Goal: Information Seeking & Learning: Learn about a topic

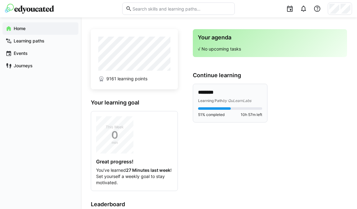
click at [243, 93] on p "********" at bounding box center [230, 92] width 64 height 7
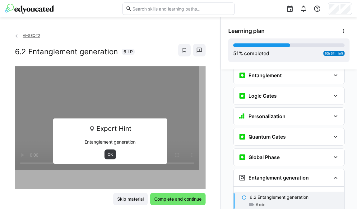
scroll to position [774, 0]
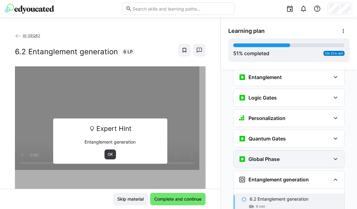
click at [276, 151] on div "Global Phase" at bounding box center [288, 159] width 111 height 17
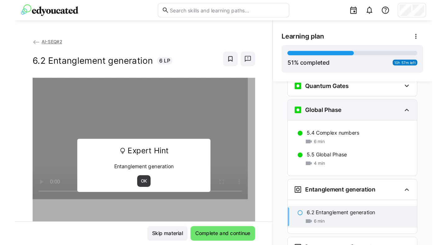
scroll to position [842, 0]
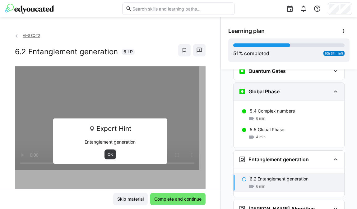
click at [333, 88] on eds-icon at bounding box center [334, 91] width 7 height 7
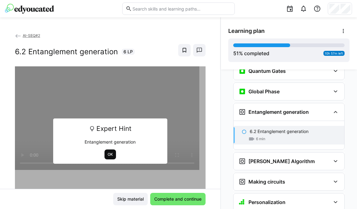
click at [107, 154] on span "OK" at bounding box center [110, 154] width 7 height 5
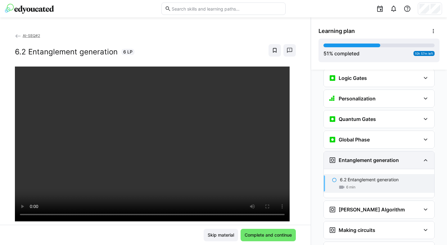
scroll to position [793, 0]
click at [356, 116] on div "Quantum Gates" at bounding box center [375, 119] width 92 height 7
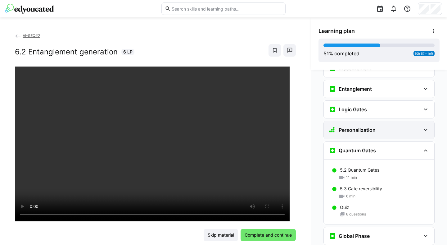
scroll to position [759, 0]
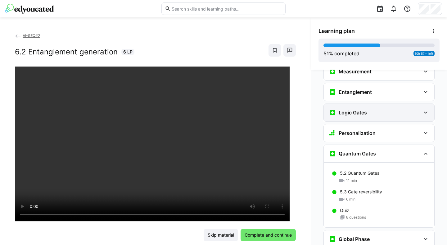
click at [356, 109] on h3 "Logic Gates" at bounding box center [353, 112] width 28 height 6
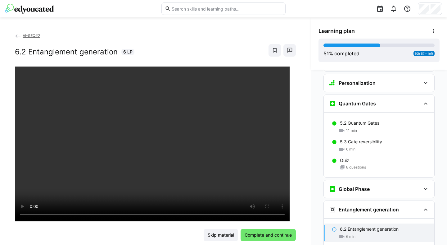
scroll to position [840, 0]
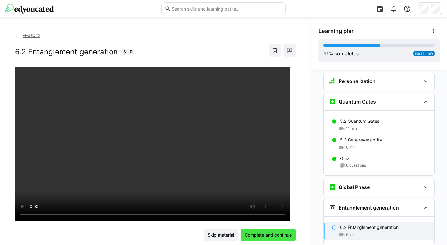
click at [268, 209] on span "Complete and continue" at bounding box center [268, 235] width 49 height 6
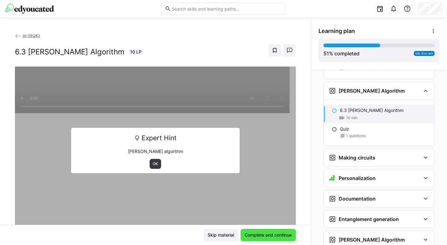
scroll to position [1009, 0]
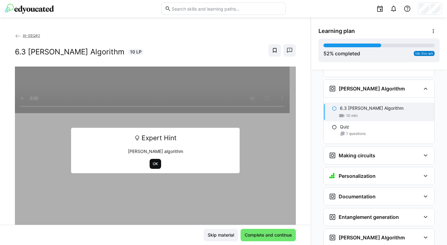
click at [150, 161] on span "OK" at bounding box center [155, 164] width 11 height 10
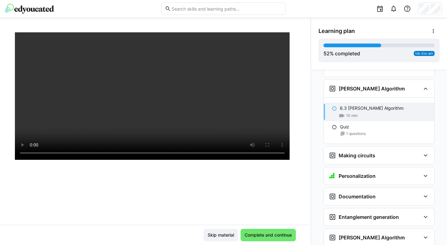
scroll to position [0, 0]
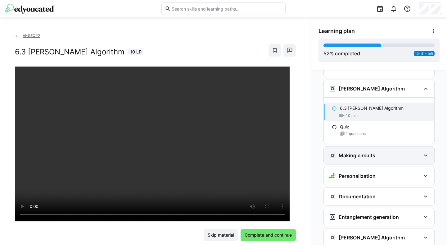
click at [356, 152] on div "Making circuits" at bounding box center [375, 155] width 92 height 7
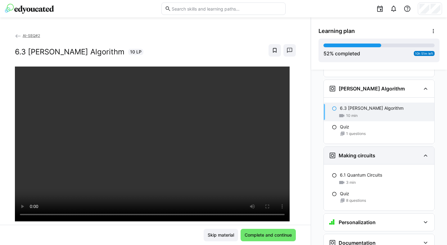
click at [356, 152] on div "Making circuits" at bounding box center [375, 155] width 92 height 7
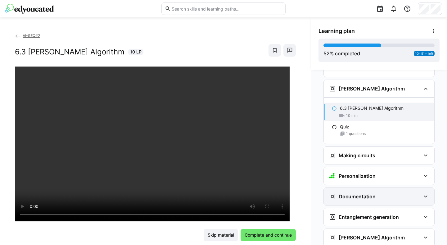
click at [356, 193] on div "Documentation" at bounding box center [375, 196] width 92 height 7
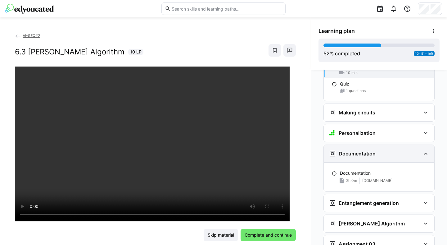
scroll to position [1054, 0]
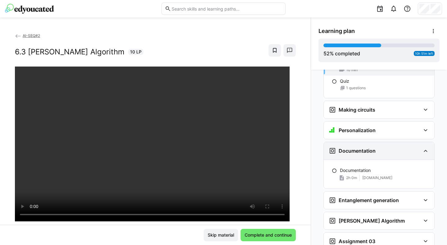
click at [356, 147] on div "Documentation" at bounding box center [375, 150] width 92 height 7
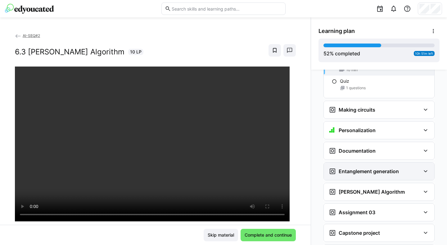
click at [356, 167] on div "Entanglement generation" at bounding box center [375, 170] width 92 height 7
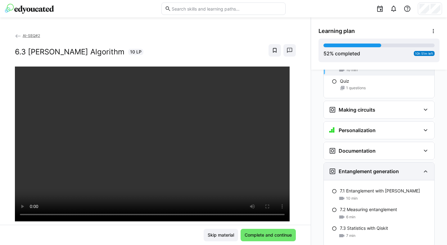
scroll to position [1082, 0]
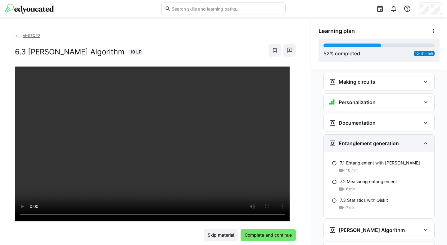
click at [356, 139] on div "Entanglement generation" at bounding box center [375, 142] width 92 height 7
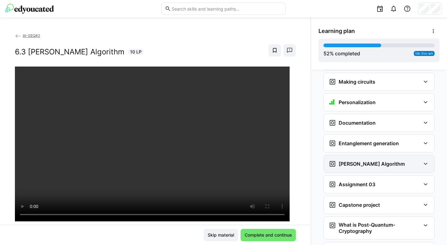
click at [356, 159] on div "[PERSON_NAME] Algorithm" at bounding box center [379, 163] width 111 height 17
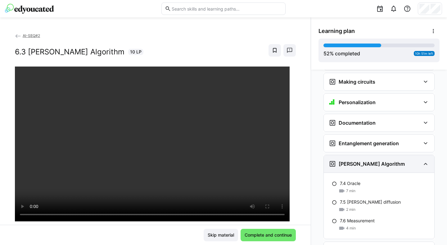
click at [356, 159] on div "[PERSON_NAME] Algorithm" at bounding box center [379, 163] width 111 height 17
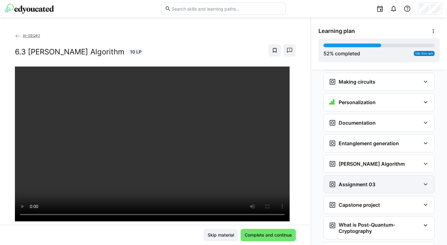
click at [356, 180] on div "Assignment 03" at bounding box center [375, 183] width 92 height 7
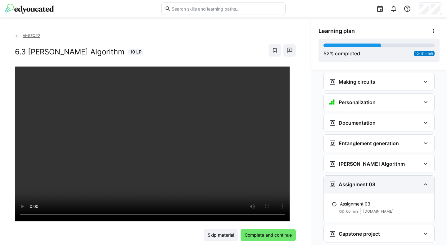
click at [356, 180] on div "Assignment 03" at bounding box center [375, 183] width 92 height 7
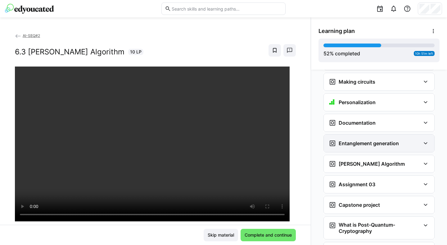
click at [356, 139] on div "Entanglement generation" at bounding box center [375, 142] width 92 height 7
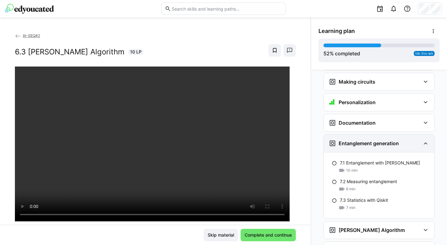
click at [356, 139] on div "Entanglement generation" at bounding box center [375, 142] width 92 height 7
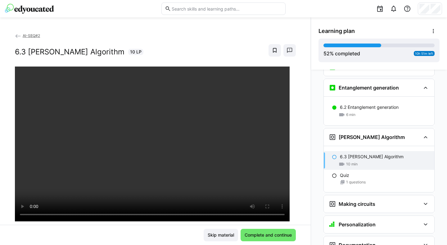
scroll to position [959, 0]
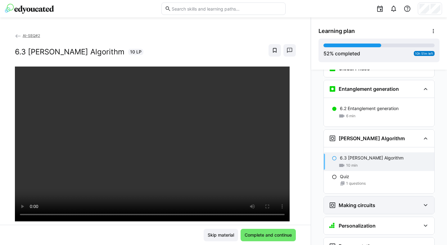
click at [347, 202] on h3 "Making circuits" at bounding box center [357, 205] width 37 height 6
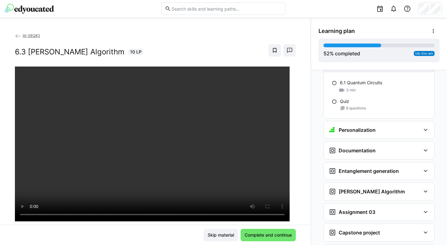
scroll to position [1102, 0]
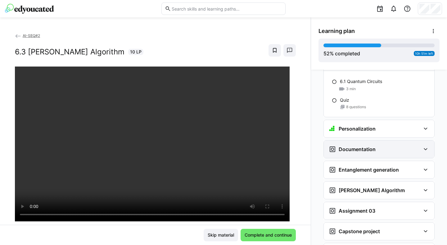
click at [354, 144] on div "Documentation" at bounding box center [379, 148] width 111 height 17
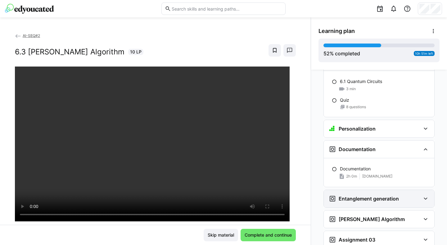
click at [354, 195] on h3 "Entanglement generation" at bounding box center [369, 198] width 60 height 6
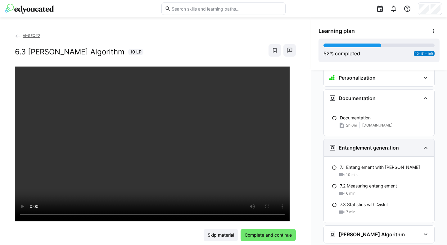
scroll to position [1151, 0]
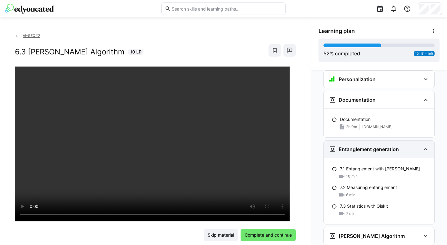
click at [356, 146] on h3 "Entanglement generation" at bounding box center [369, 149] width 60 height 6
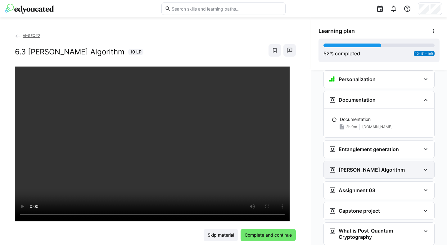
click at [356, 161] on div "[PERSON_NAME] Algorithm" at bounding box center [379, 169] width 111 height 17
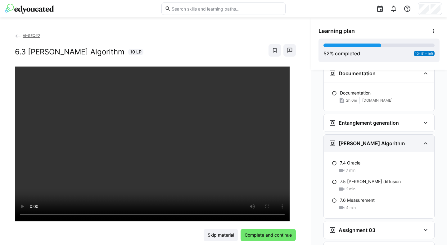
scroll to position [1179, 0]
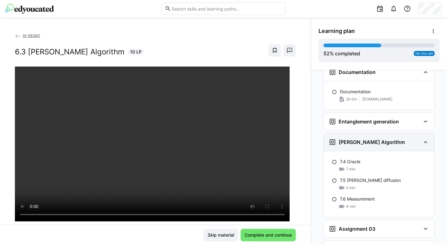
click at [356, 139] on h3 "[PERSON_NAME] Algorithm" at bounding box center [372, 142] width 66 height 6
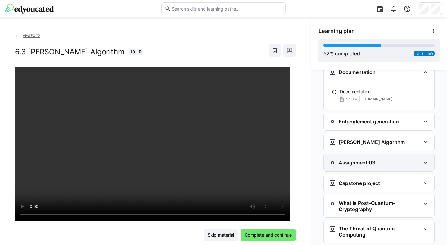
click at [356, 159] on h3 "Assignment 03" at bounding box center [357, 162] width 37 height 6
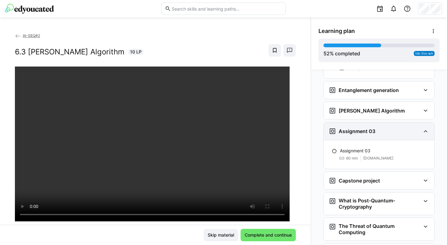
scroll to position [1214, 0]
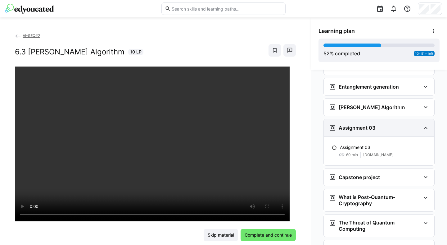
click at [355, 125] on h3 "Assignment 03" at bounding box center [357, 128] width 37 height 6
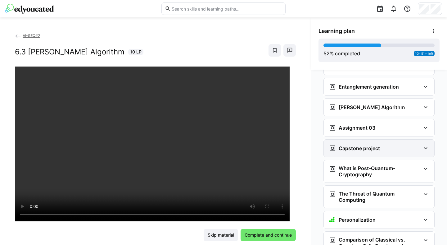
click at [355, 145] on h3 "Capstone project" at bounding box center [359, 148] width 41 height 6
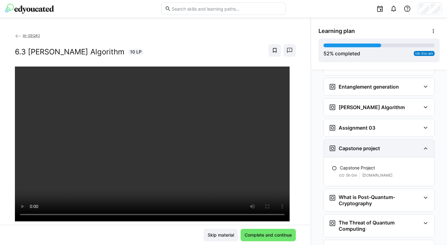
click at [355, 145] on h3 "Capstone project" at bounding box center [359, 148] width 41 height 6
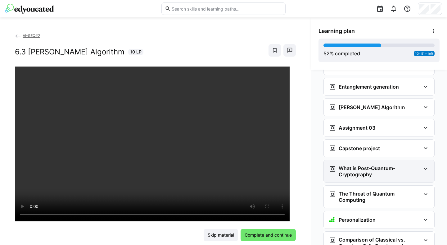
click at [354, 165] on h3 "What is Post-Quantum-Cryptography" at bounding box center [380, 171] width 82 height 12
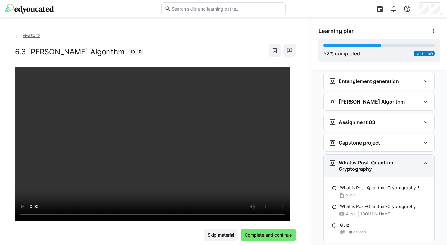
scroll to position [1220, 0]
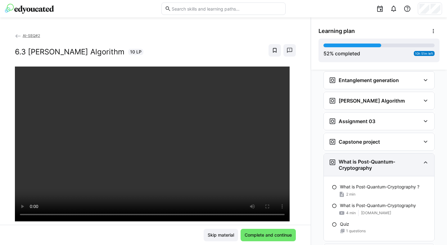
click at [354, 158] on h3 "What is Post-Quantum-Cryptography" at bounding box center [380, 164] width 82 height 12
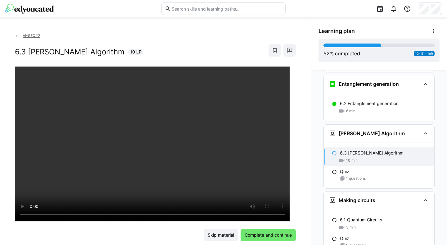
scroll to position [959, 0]
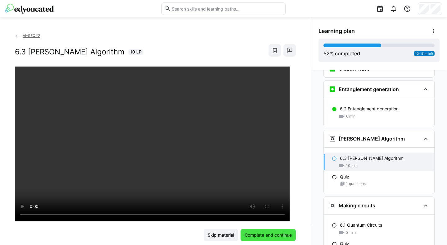
click at [267, 209] on span "Complete and continue" at bounding box center [268, 235] width 55 height 12
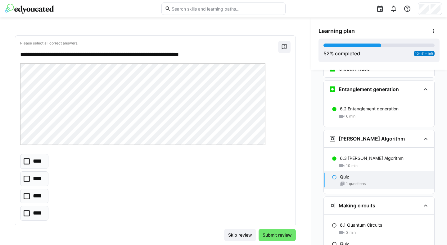
scroll to position [44, 0]
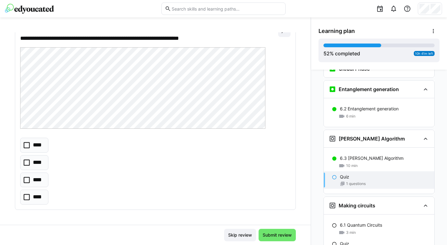
click at [33, 203] on eds-checkbox "****" at bounding box center [34, 196] width 28 height 15
click at [279, 209] on span "Submit review" at bounding box center [277, 235] width 31 height 6
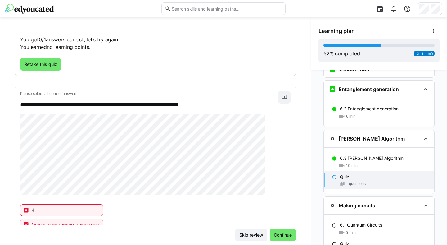
scroll to position [41, 0]
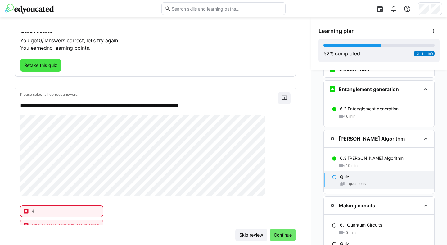
click at [45, 64] on span "Retake this quiz" at bounding box center [40, 65] width 35 height 6
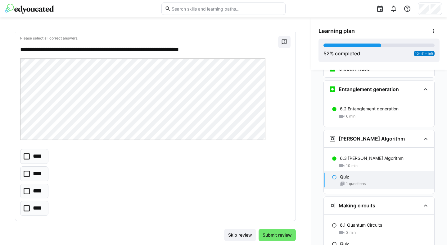
scroll to position [31, 0]
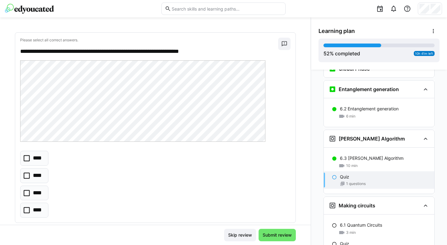
click at [213, 52] on p "**********" at bounding box center [146, 52] width 252 height 8
click at [281, 42] on eds-icon at bounding box center [284, 44] width 6 height 6
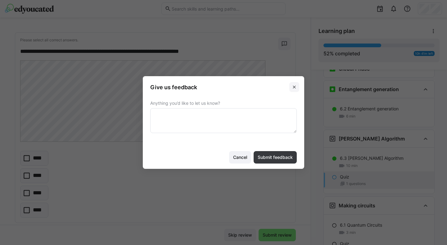
click at [295, 89] on span at bounding box center [294, 87] width 10 height 10
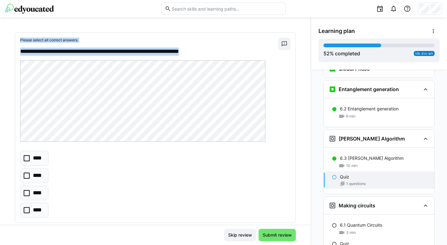
scroll to position [0, 0]
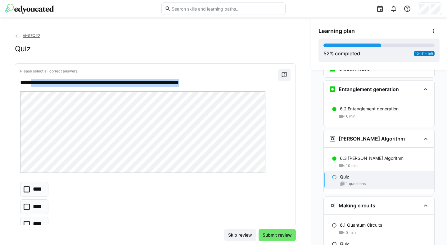
drag, startPoint x: 214, startPoint y: 50, endPoint x: 33, endPoint y: 85, distance: 184.2
click at [33, 85] on p "**********" at bounding box center [146, 83] width 252 height 8
copy p "**********"
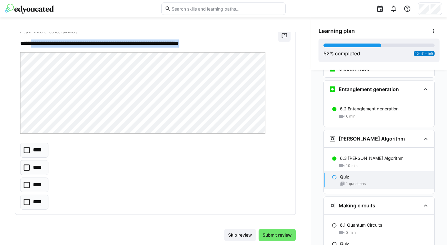
scroll to position [42, 0]
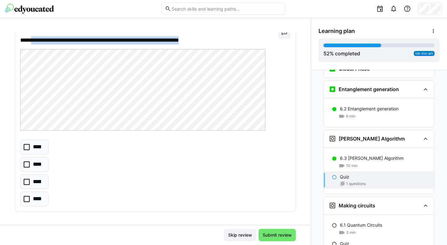
click at [40, 178] on p "****" at bounding box center [38, 182] width 11 height 8
click at [273, 209] on span "Submit review" at bounding box center [277, 235] width 31 height 6
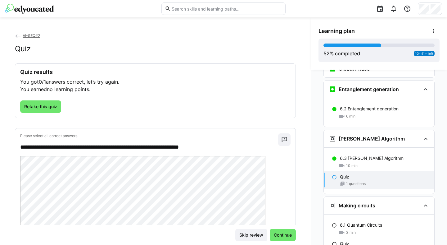
scroll to position [71, 0]
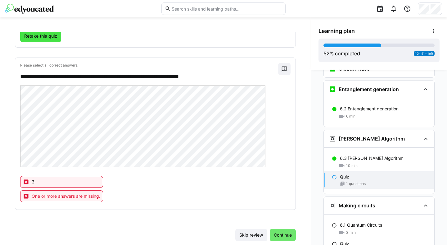
click at [49, 36] on span "Retake this quiz" at bounding box center [40, 36] width 35 height 6
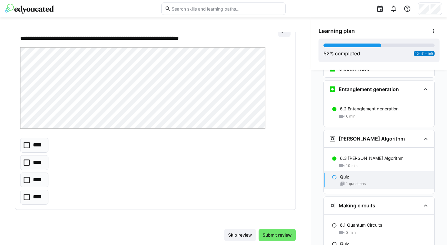
scroll to position [44, 0]
click at [35, 166] on eds-checkbox "****" at bounding box center [34, 162] width 28 height 15
click at [271, 209] on span "Submit review" at bounding box center [277, 235] width 31 height 6
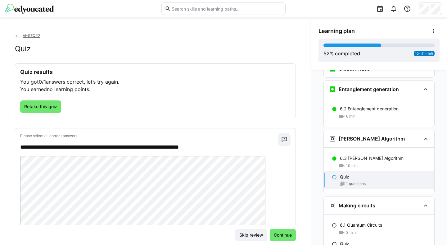
scroll to position [71, 0]
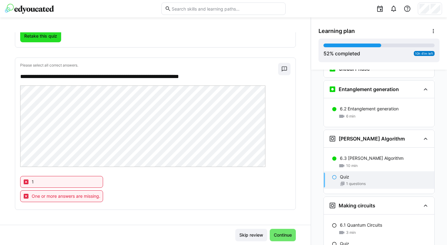
click at [41, 36] on span "Retake this quiz" at bounding box center [40, 36] width 35 height 6
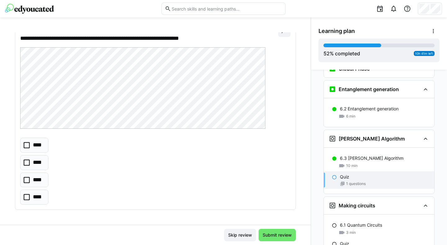
click at [39, 144] on p "****" at bounding box center [38, 145] width 10 height 8
click at [281, 209] on span "Submit review" at bounding box center [277, 235] width 31 height 6
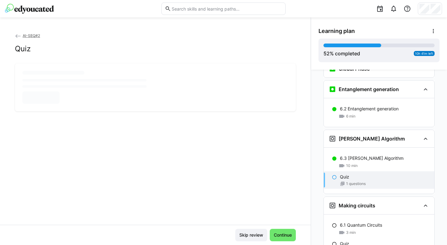
scroll to position [0, 0]
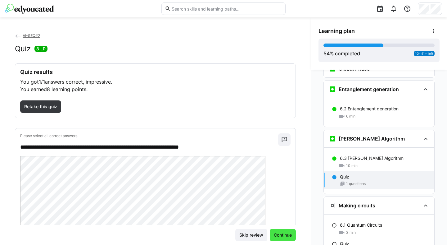
click at [281, 209] on span "Continue" at bounding box center [283, 235] width 20 height 6
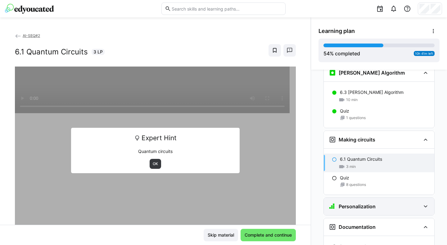
scroll to position [1021, 0]
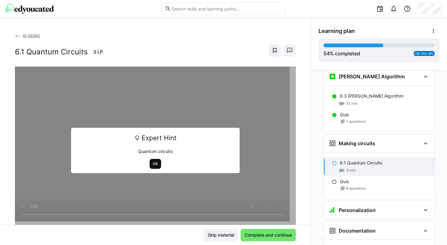
click at [152, 165] on span "OK" at bounding box center [155, 163] width 7 height 5
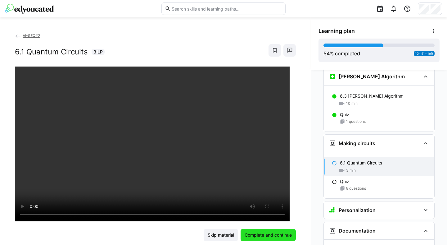
click at [264, 209] on span "Complete and continue" at bounding box center [268, 235] width 49 height 6
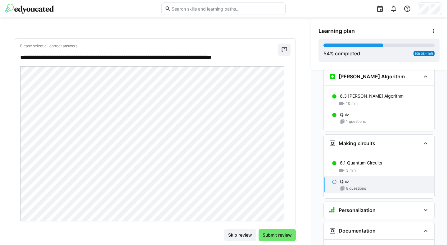
scroll to position [25, 0]
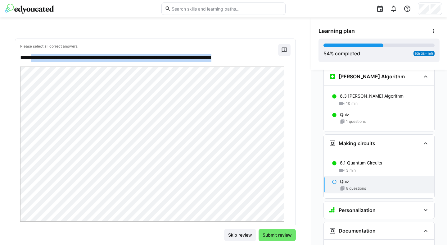
drag, startPoint x: 253, startPoint y: 57, endPoint x: 33, endPoint y: 57, distance: 219.9
click at [33, 57] on p "**********" at bounding box center [146, 58] width 252 height 8
copy p "**********"
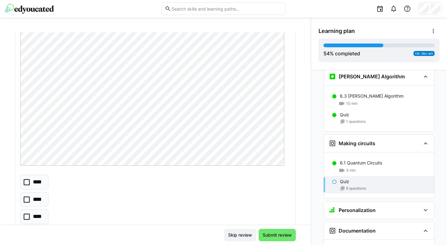
scroll to position [81, 0]
click at [34, 183] on p "****" at bounding box center [38, 181] width 10 height 8
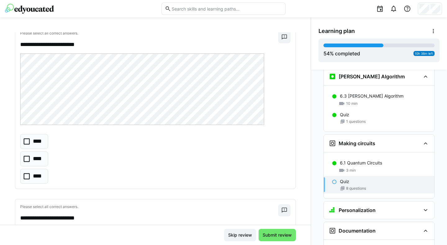
scroll to position [307, 0]
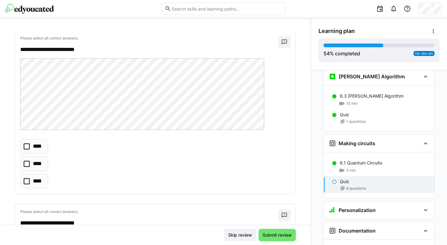
click at [43, 166] on eds-checkbox "****" at bounding box center [34, 163] width 28 height 15
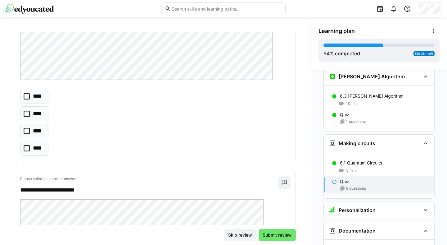
scroll to position [558, 0]
click at [42, 129] on p "****" at bounding box center [38, 131] width 11 height 8
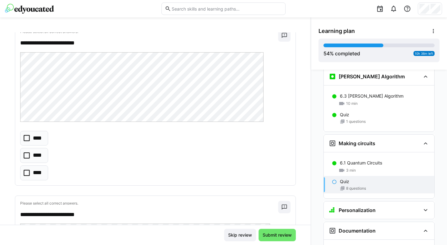
scroll to position [703, 0]
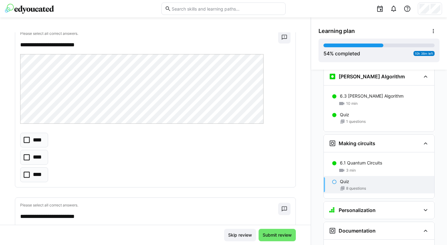
click at [34, 171] on p "****" at bounding box center [38, 175] width 10 height 8
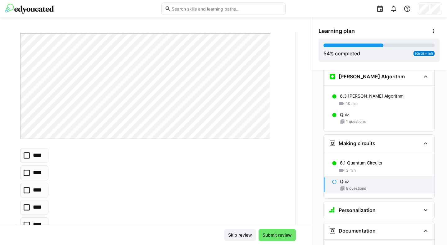
scroll to position [900, 0]
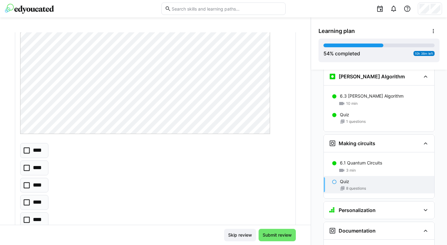
click at [37, 171] on p "****" at bounding box center [37, 168] width 9 height 8
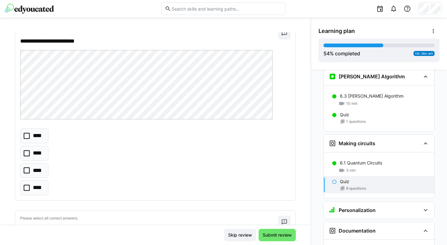
scroll to position [1138, 0]
click at [38, 139] on p "****" at bounding box center [38, 135] width 10 height 8
click at [39, 148] on eds-checkbox "****" at bounding box center [34, 152] width 28 height 15
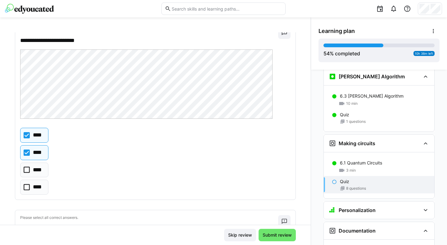
click at [39, 134] on p "****" at bounding box center [38, 135] width 10 height 8
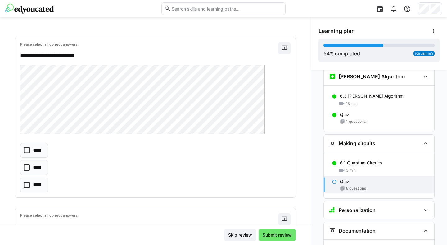
scroll to position [1312, 0]
click at [35, 149] on p "****" at bounding box center [38, 150] width 10 height 8
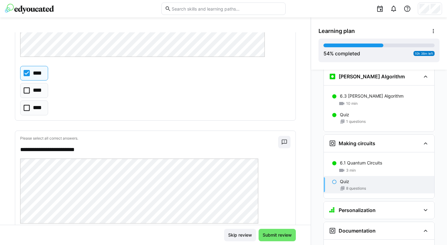
scroll to position [1483, 0]
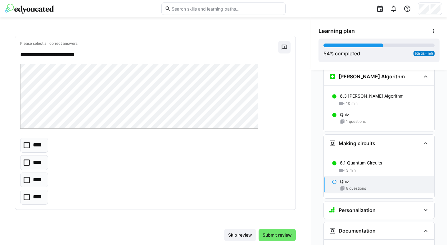
click at [31, 178] on eds-checkbox "****" at bounding box center [34, 179] width 28 height 15
click at [269, 209] on span "Submit review" at bounding box center [277, 235] width 31 height 6
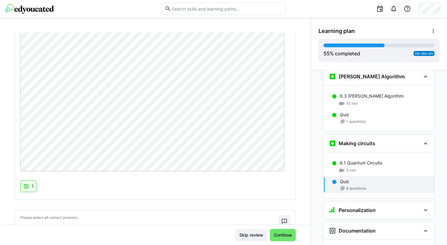
scroll to position [0, 0]
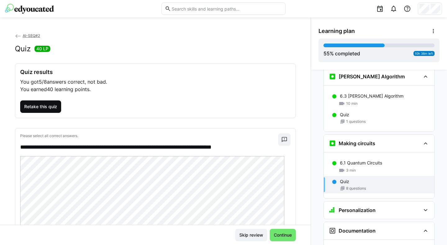
click at [51, 106] on span "Retake this quiz" at bounding box center [40, 106] width 35 height 6
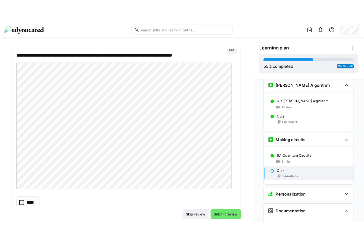
scroll to position [43, 0]
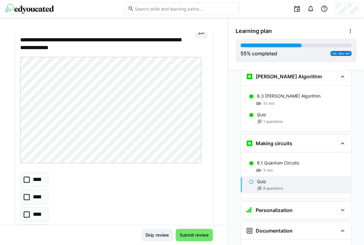
click at [36, 180] on p "****" at bounding box center [38, 179] width 10 height 8
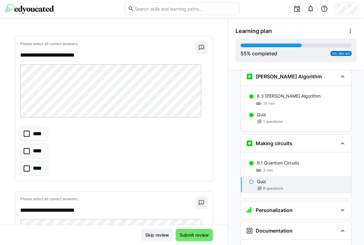
scroll to position [260, 0]
click at [37, 170] on p "****" at bounding box center [38, 169] width 11 height 8
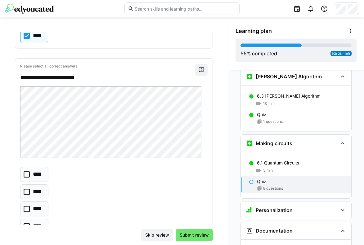
scroll to position [400, 0]
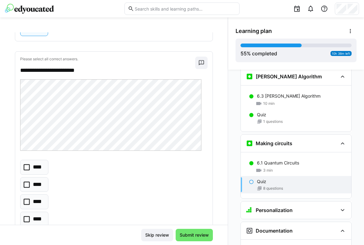
click at [42, 199] on p "****" at bounding box center [38, 202] width 11 height 8
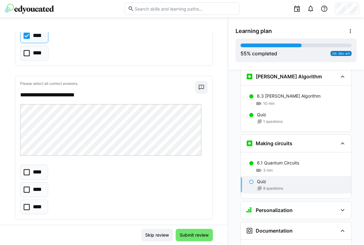
scroll to position [568, 0]
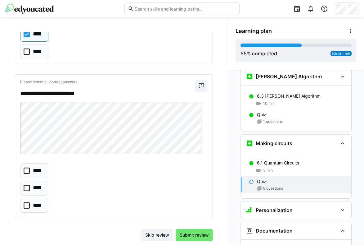
click at [33, 207] on p "****" at bounding box center [38, 205] width 10 height 8
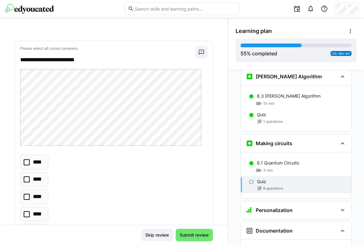
scroll to position [758, 0]
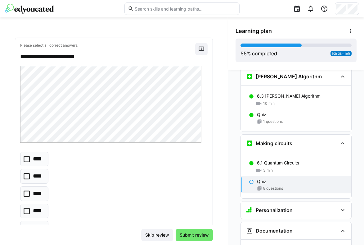
click at [34, 209] on p "****" at bounding box center [38, 211] width 10 height 8
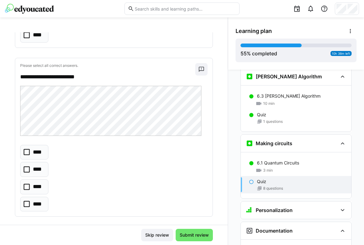
scroll to position [974, 0]
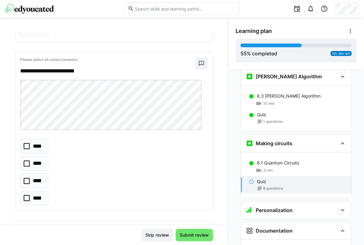
click at [39, 165] on p "****" at bounding box center [38, 163] width 10 height 8
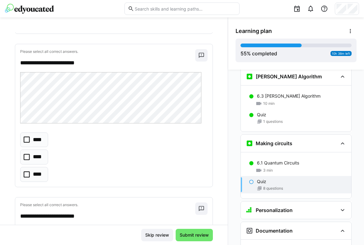
scroll to position [1157, 0]
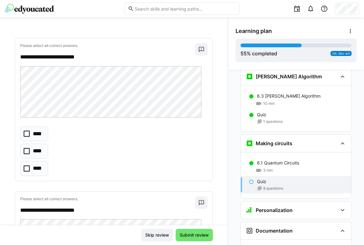
click at [36, 130] on eds-checkbox "****" at bounding box center [34, 133] width 28 height 15
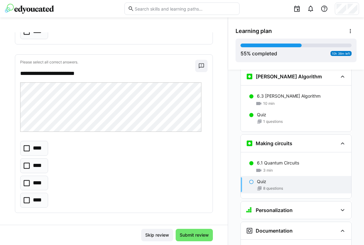
scroll to position [1297, 0]
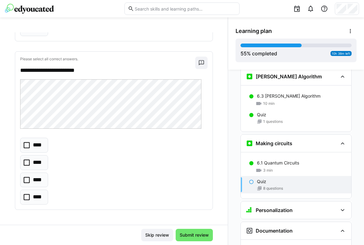
click at [38, 179] on p "****" at bounding box center [38, 180] width 11 height 8
click at [183, 209] on span "Submit review" at bounding box center [194, 235] width 31 height 6
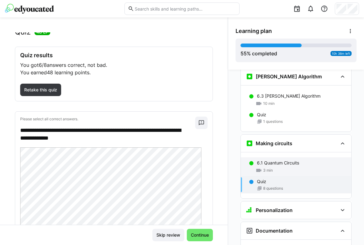
scroll to position [0, 0]
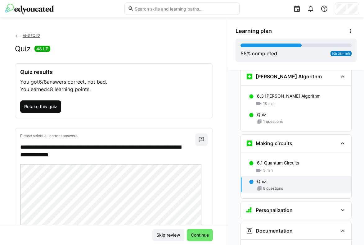
click at [46, 106] on span "Retake this quiz" at bounding box center [40, 106] width 35 height 6
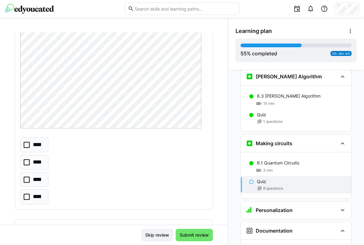
scroll to position [80, 0]
click at [26, 140] on icon at bounding box center [27, 142] width 6 height 6
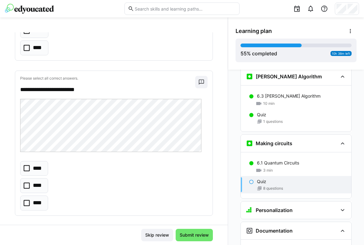
scroll to position [228, 0]
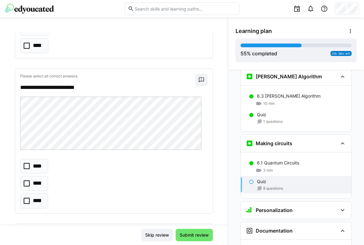
click at [35, 196] on eds-checkbox "****" at bounding box center [34, 200] width 28 height 15
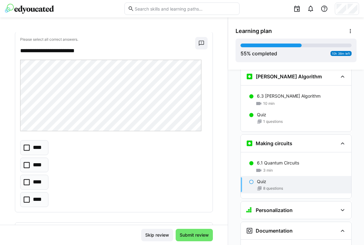
scroll to position [414, 0]
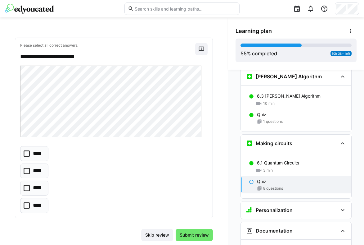
click at [34, 187] on p "****" at bounding box center [38, 188] width 11 height 8
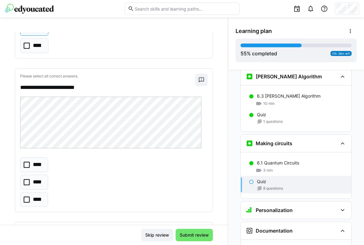
scroll to position [576, 0]
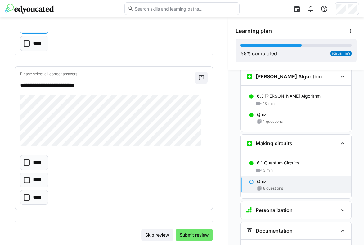
click at [34, 177] on p "****" at bounding box center [38, 180] width 10 height 8
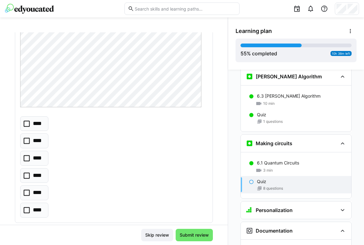
scroll to position [797, 0]
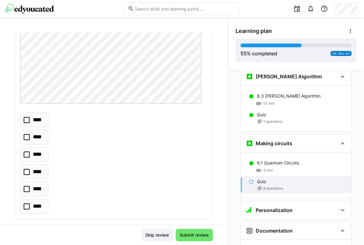
click at [39, 190] on p "****" at bounding box center [38, 189] width 10 height 8
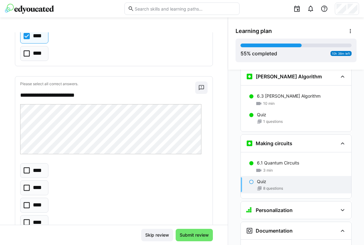
scroll to position [951, 0]
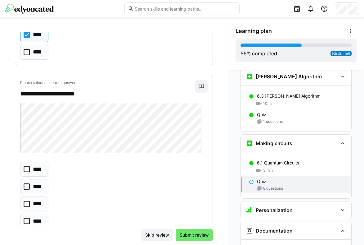
click at [34, 187] on p "****" at bounding box center [38, 186] width 10 height 8
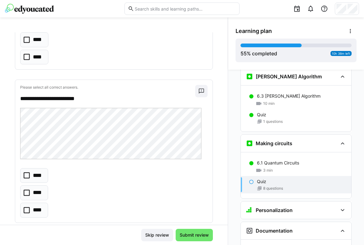
scroll to position [1153, 0]
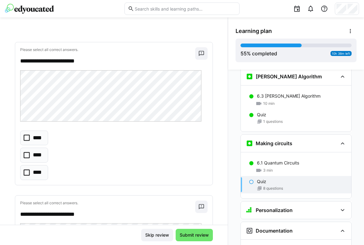
click at [29, 141] on icon at bounding box center [27, 137] width 6 height 6
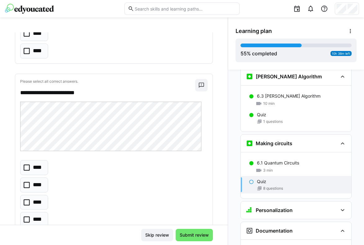
scroll to position [1297, 0]
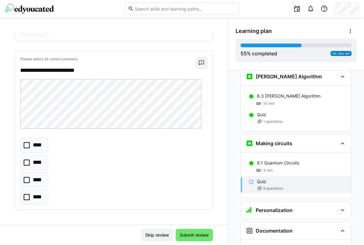
click at [37, 178] on p "****" at bounding box center [38, 180] width 11 height 8
click at [185, 209] on span "Submit review" at bounding box center [194, 235] width 37 height 12
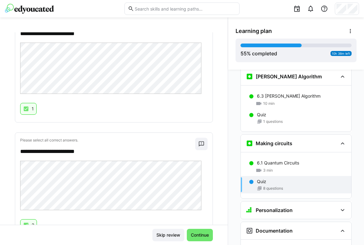
scroll to position [931, 0]
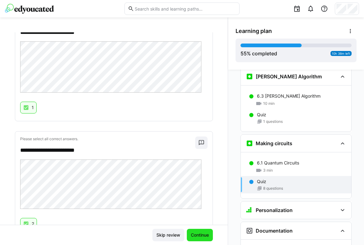
click at [195, 209] on span "Continue" at bounding box center [200, 235] width 20 height 6
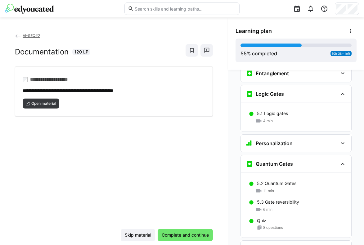
scroll to position [809, 0]
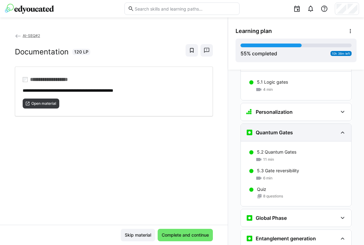
click at [276, 129] on h3 "Quantum Gates" at bounding box center [274, 132] width 37 height 6
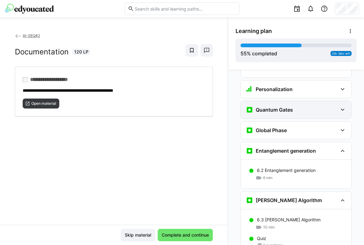
scroll to position [835, 0]
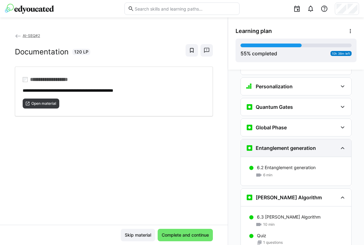
click at [278, 145] on h3 "Entanglement generation" at bounding box center [286, 148] width 60 height 6
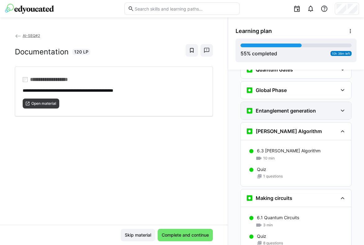
scroll to position [876, 0]
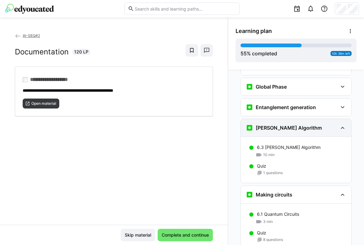
click at [279, 125] on div "[PERSON_NAME] Algorithm" at bounding box center [296, 127] width 111 height 17
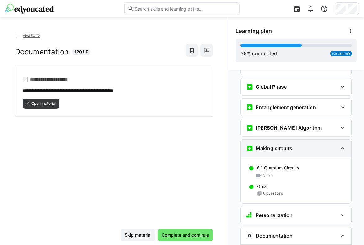
click at [281, 142] on div "Making circuits" at bounding box center [296, 147] width 111 height 17
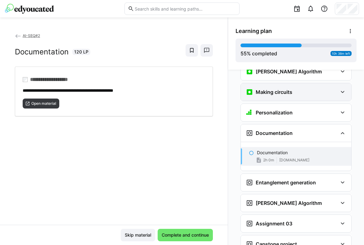
scroll to position [932, 0]
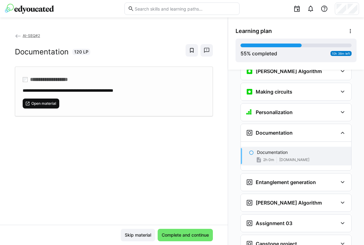
click at [43, 101] on span "Open material" at bounding box center [44, 103] width 26 height 5
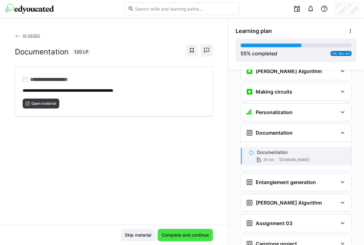
click at [180, 209] on span "Complete and continue" at bounding box center [185, 235] width 49 height 6
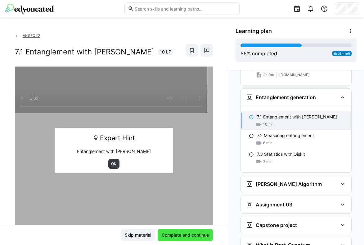
scroll to position [1026, 0]
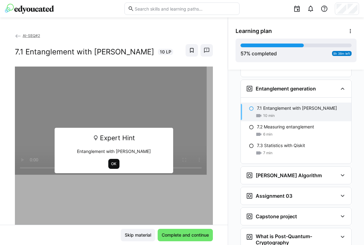
click at [111, 166] on span "OK" at bounding box center [114, 163] width 7 height 5
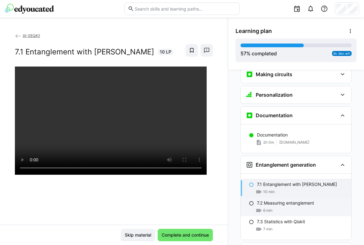
scroll to position [932, 0]
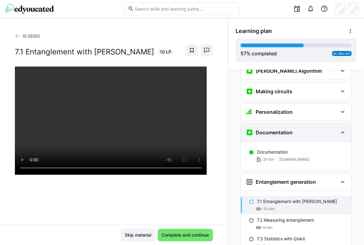
click at [339, 129] on eds-icon at bounding box center [342, 132] width 7 height 7
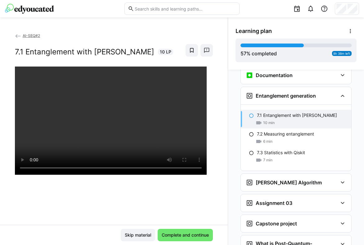
scroll to position [994, 0]
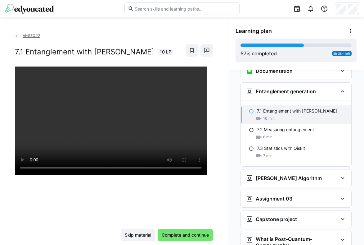
click at [274, 172] on div "[PERSON_NAME] Algorithm" at bounding box center [296, 177] width 111 height 17
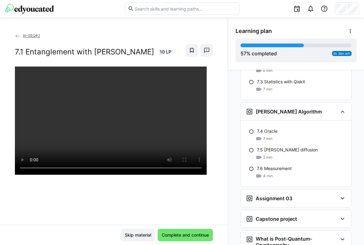
scroll to position [1061, 0]
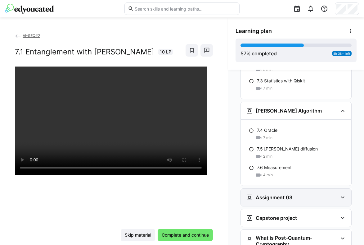
click at [275, 194] on h3 "Assignment 03" at bounding box center [274, 197] width 37 height 6
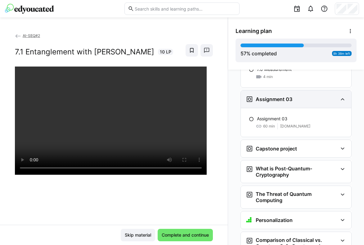
scroll to position [1161, 0]
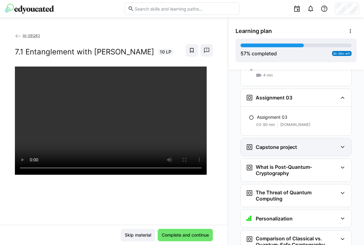
click at [276, 142] on div "Capstone project" at bounding box center [296, 146] width 111 height 17
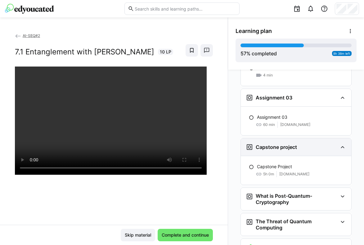
click at [276, 142] on div "Capstone project" at bounding box center [296, 146] width 111 height 17
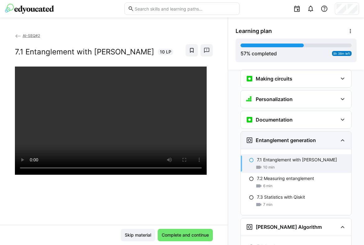
scroll to position [938, 0]
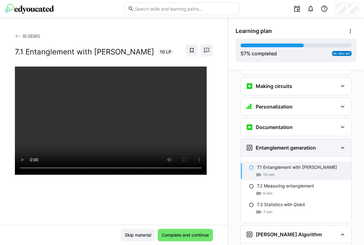
click at [277, 144] on h3 "Entanglement generation" at bounding box center [286, 147] width 60 height 6
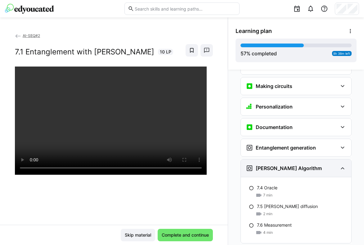
click at [280, 164] on div "[PERSON_NAME] Algorithm" at bounding box center [284, 167] width 76 height 7
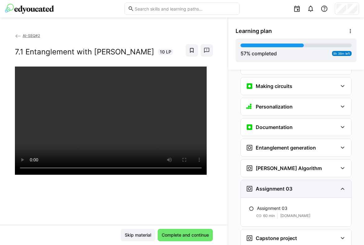
click at [281, 185] on h3 "Assignment 03" at bounding box center [274, 188] width 37 height 6
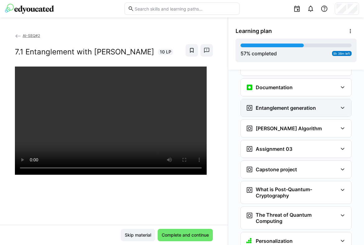
scroll to position [974, 0]
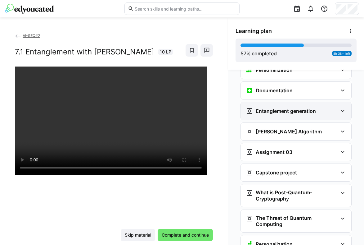
click at [308, 108] on h3 "Entanglement generation" at bounding box center [286, 111] width 60 height 6
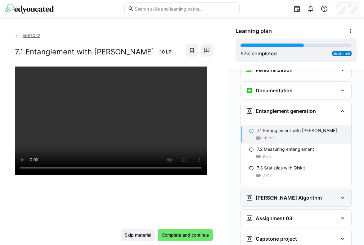
click at [289, 194] on h3 "[PERSON_NAME] Algorithm" at bounding box center [289, 197] width 66 height 6
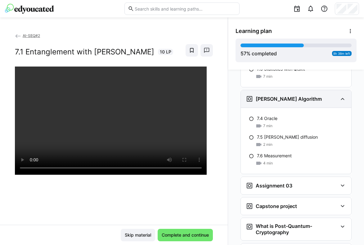
scroll to position [1074, 0]
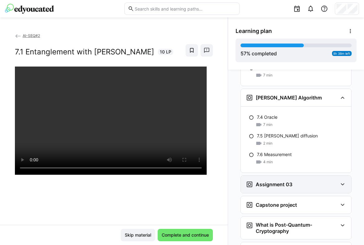
click at [293, 180] on div "Assignment 03" at bounding box center [292, 183] width 92 height 7
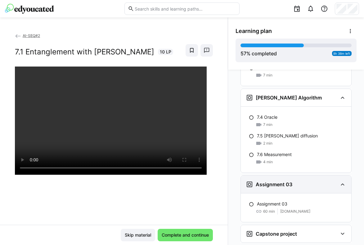
click at [293, 180] on div "Assignment 03" at bounding box center [292, 183] width 92 height 7
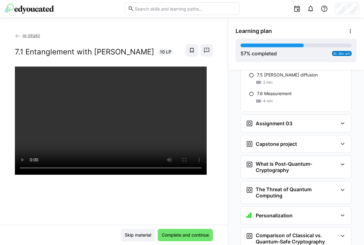
scroll to position [1137, 0]
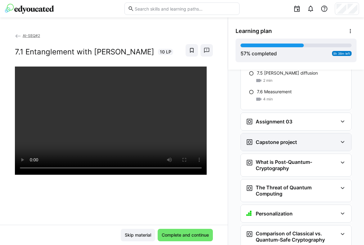
click at [296, 138] on div "Capstone project" at bounding box center [292, 141] width 92 height 7
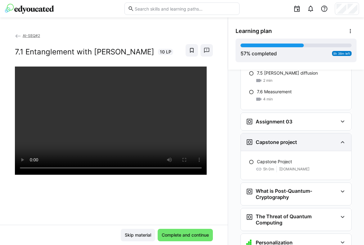
click at [296, 138] on div "Capstone project" at bounding box center [292, 141] width 92 height 7
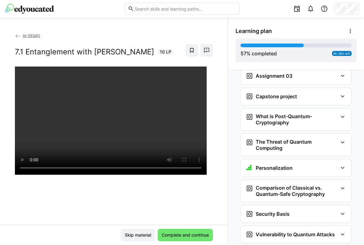
scroll to position [1182, 0]
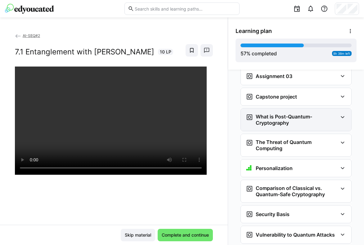
click at [291, 113] on h3 "What is Post-Quantum-Cryptography" at bounding box center [297, 119] width 82 height 12
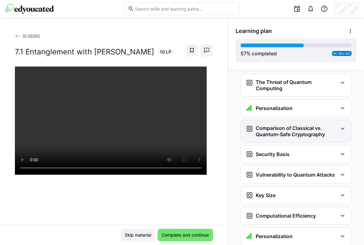
scroll to position [1309, 0]
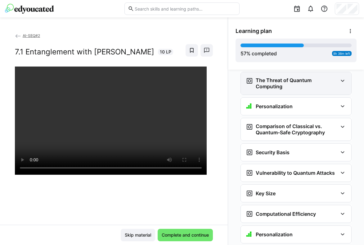
click at [277, 77] on h3 "The Threat of Quantum Computing" at bounding box center [297, 83] width 82 height 12
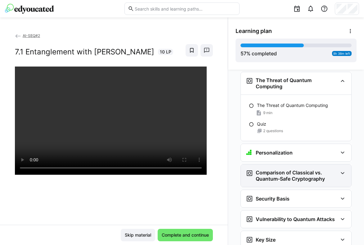
click at [266, 169] on h3 "Comparison of Classical vs. Quantum-Safe Cryptography" at bounding box center [297, 175] width 82 height 12
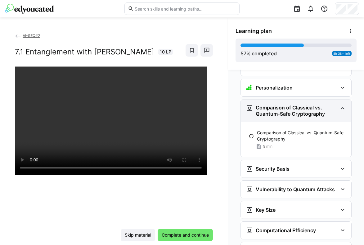
scroll to position [1392, 0]
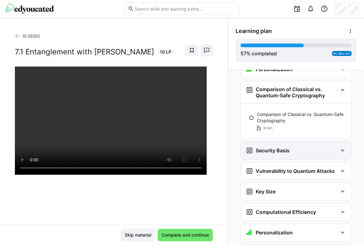
click at [271, 147] on h3 "Security Basis" at bounding box center [273, 150] width 34 height 6
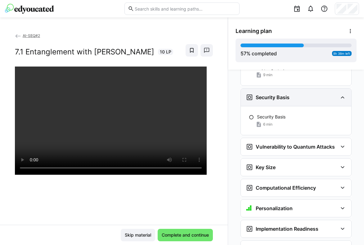
scroll to position [1453, 0]
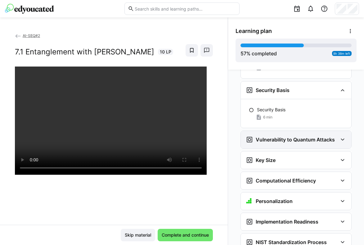
click at [271, 136] on h3 "Vulnerability to Quantum Attacks" at bounding box center [295, 139] width 79 height 6
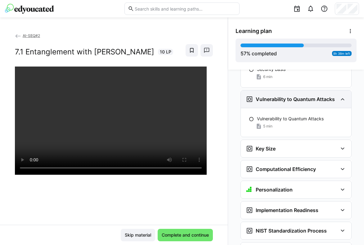
scroll to position [1504, 0]
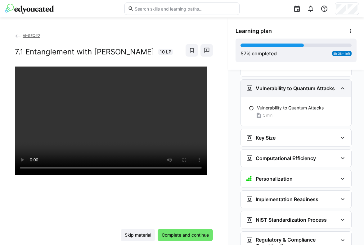
click at [271, 134] on h3 "Key Size" at bounding box center [266, 137] width 20 height 6
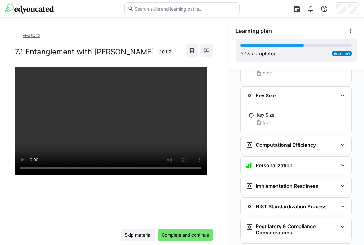
scroll to position [1551, 0]
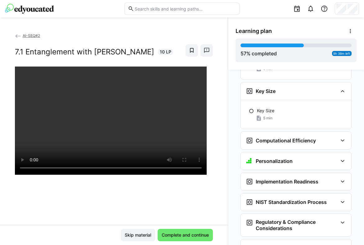
click at [271, 137] on h3 "Computational Efficiency" at bounding box center [286, 140] width 60 height 6
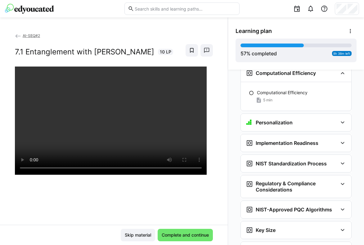
click at [271, 140] on h3 "Implementation Readiness" at bounding box center [287, 143] width 63 height 6
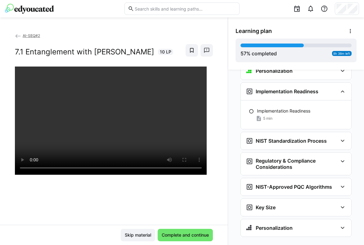
scroll to position [1671, 0]
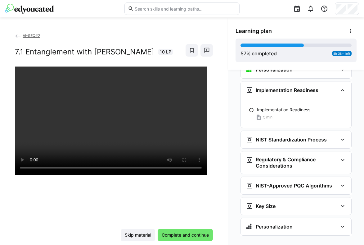
click at [271, 136] on h3 "NIST Standardization Process" at bounding box center [291, 139] width 71 height 6
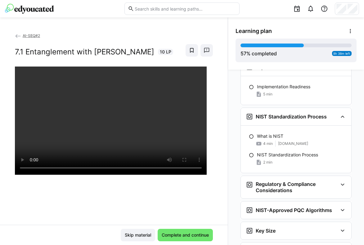
scroll to position [1718, 0]
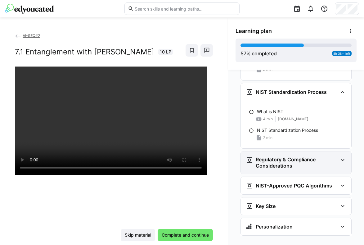
click at [269, 159] on div "Regulatory & Compliance Considerations" at bounding box center [296, 162] width 111 height 22
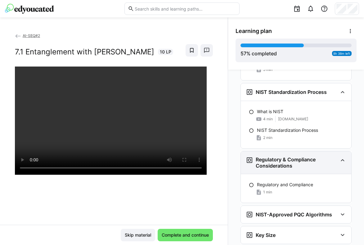
scroll to position [1747, 0]
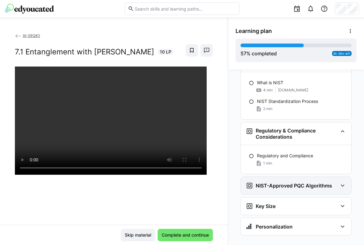
click at [268, 182] on h3 "NIST-Approved PQC Algorithms" at bounding box center [294, 185] width 76 height 6
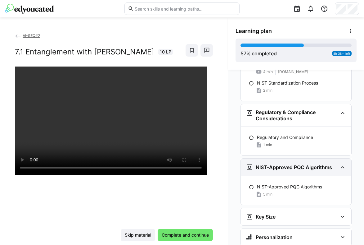
scroll to position [1776, 0]
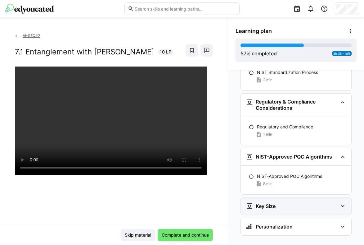
click at [265, 202] on div "Key Size" at bounding box center [296, 205] width 111 height 17
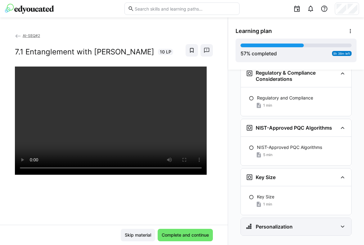
click at [266, 209] on h3 "Personalization" at bounding box center [274, 226] width 37 height 6
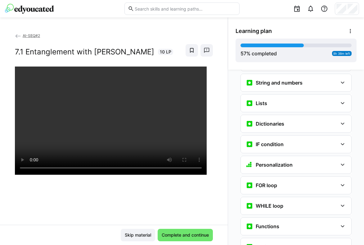
scroll to position [0, 0]
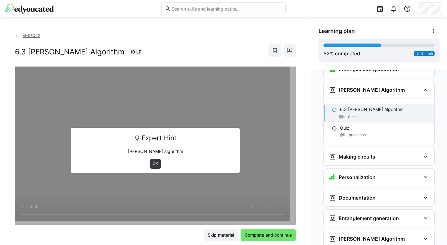
scroll to position [886, 0]
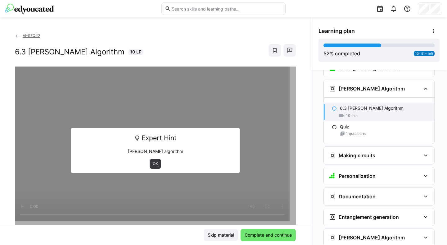
click at [26, 35] on span "AI-SEQ#2" at bounding box center [31, 35] width 17 height 5
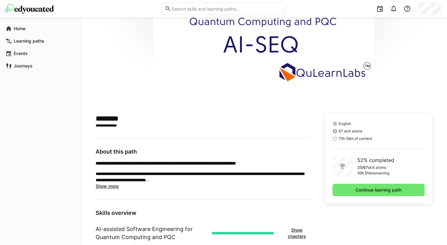
scroll to position [209, 0]
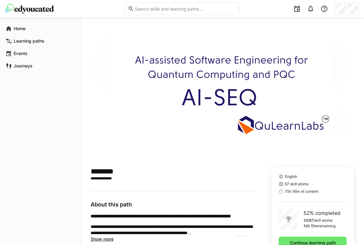
scroll to position [209, 0]
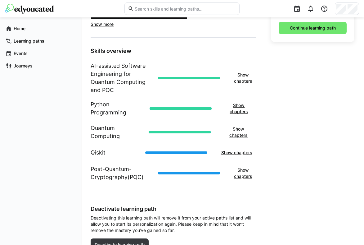
scroll to position [238, 0]
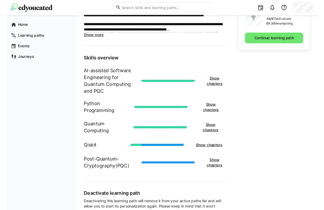
scroll to position [199, 0]
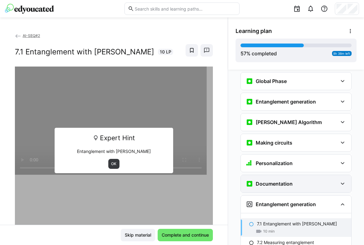
scroll to position [841, 0]
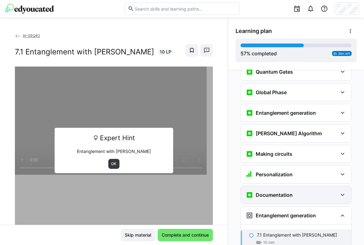
click at [342, 191] on eds-icon at bounding box center [342, 194] width 7 height 7
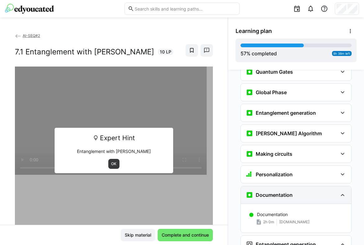
click at [342, 191] on eds-icon at bounding box center [342, 194] width 7 height 7
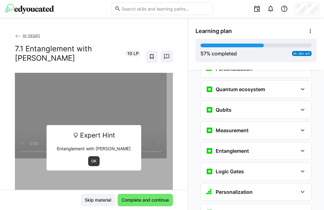
scroll to position [706, 0]
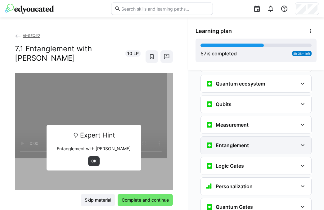
click at [242, 142] on h3 "Entanglement" at bounding box center [232, 145] width 33 height 6
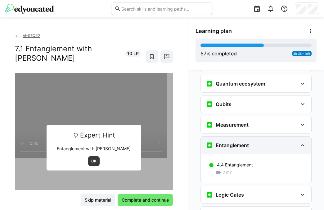
click at [242, 142] on h3 "Entanglement" at bounding box center [232, 145] width 33 height 6
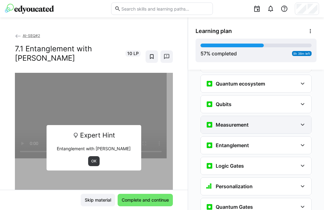
click at [251, 121] on div "Measurement" at bounding box center [256, 124] width 111 height 17
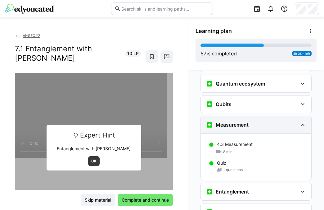
click at [251, 121] on div "Measurement" at bounding box center [256, 124] width 111 height 17
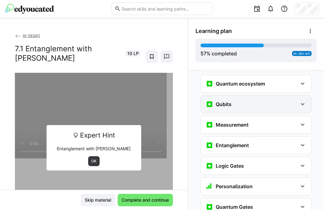
click at [258, 100] on div "Qubits" at bounding box center [252, 103] width 92 height 7
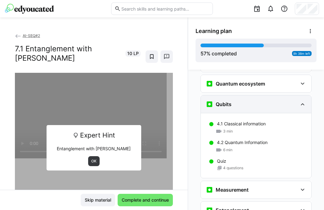
click at [258, 100] on div "Qubits" at bounding box center [252, 103] width 92 height 7
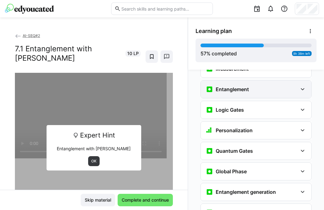
scroll to position [767, 0]
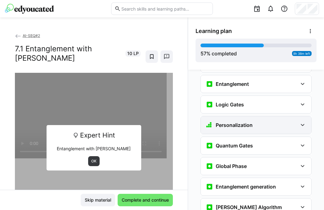
click at [263, 121] on div "Personalization" at bounding box center [252, 124] width 92 height 7
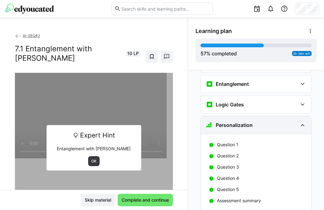
click at [263, 121] on div "Personalization" at bounding box center [252, 124] width 92 height 7
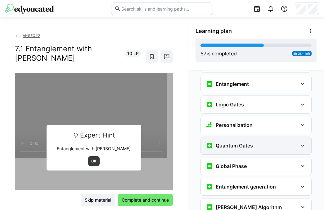
click at [263, 142] on div "Quantum Gates" at bounding box center [252, 145] width 92 height 7
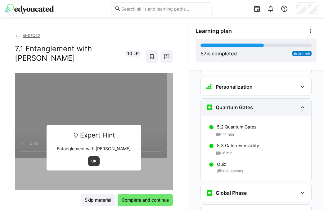
scroll to position [806, 0]
click at [269, 103] on div "Quantum Gates" at bounding box center [252, 106] width 92 height 7
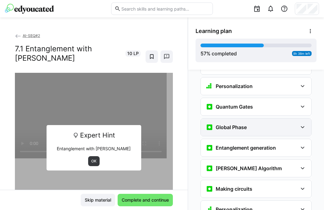
click at [264, 118] on div "Global Phase" at bounding box center [256, 126] width 111 height 17
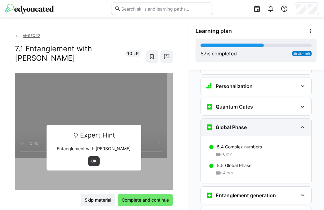
click at [264, 118] on div "Global Phase" at bounding box center [256, 126] width 111 height 17
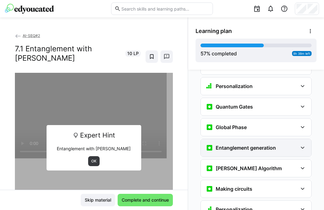
click at [262, 139] on div "Entanglement generation" at bounding box center [256, 147] width 111 height 17
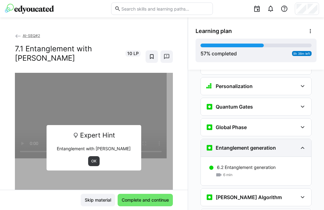
click at [262, 139] on div "Entanglement generation" at bounding box center [256, 147] width 111 height 17
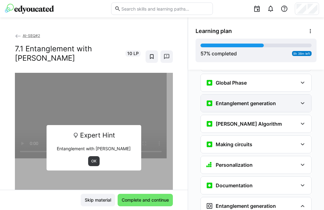
scroll to position [864, 0]
